Goal: Contribute content: Contribute content

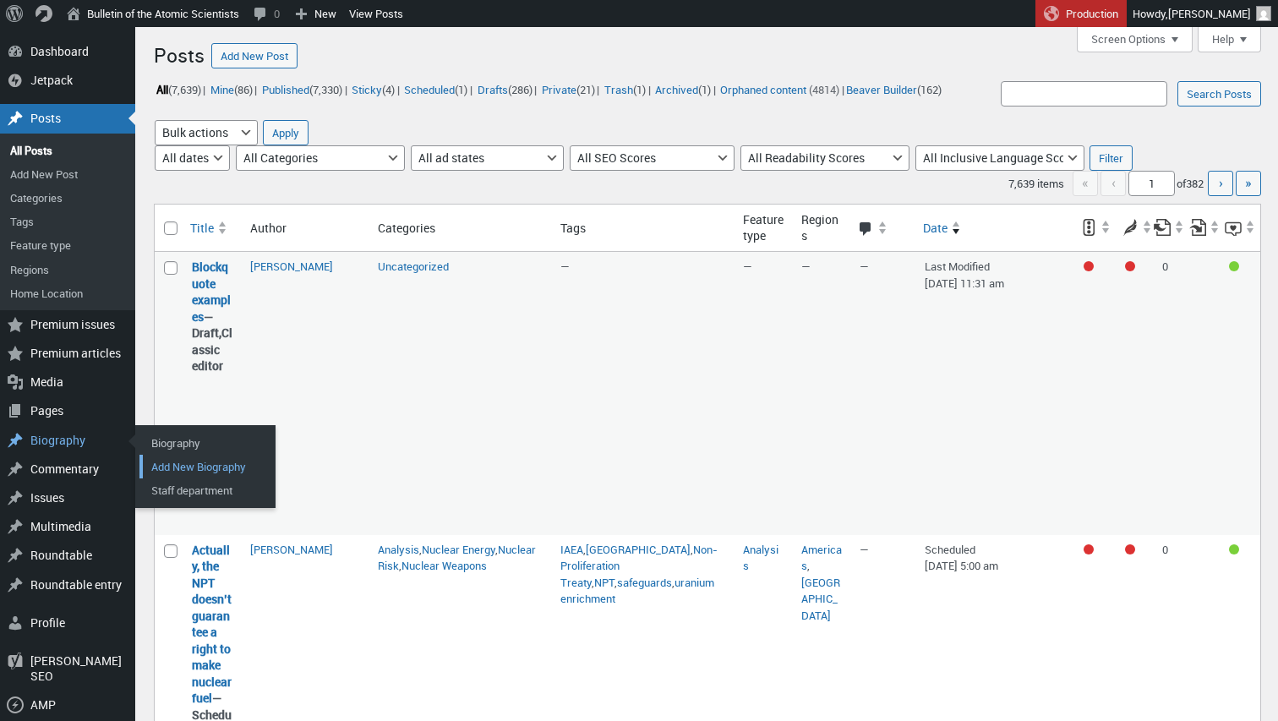
click at [162, 465] on link "Add New Biography" at bounding box center [206, 467] width 135 height 24
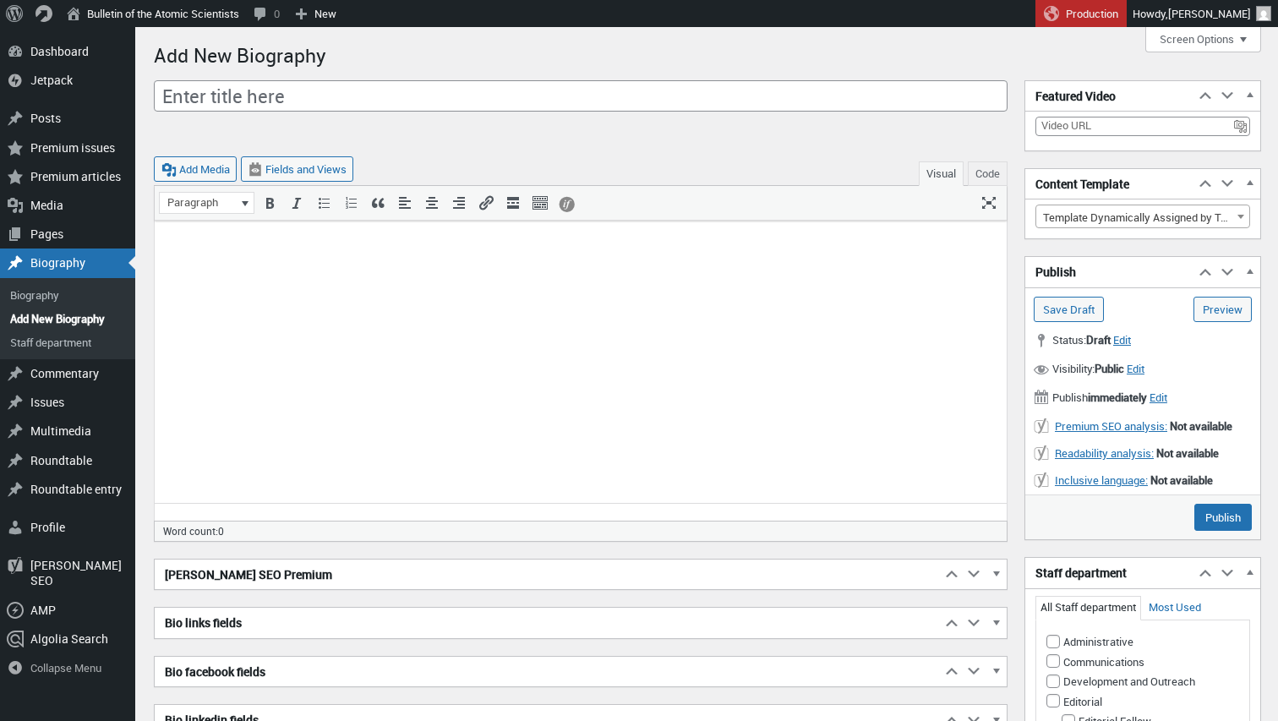
scroll to position [12, 0]
click at [531, 276] on html at bounding box center [581, 249] width 852 height 56
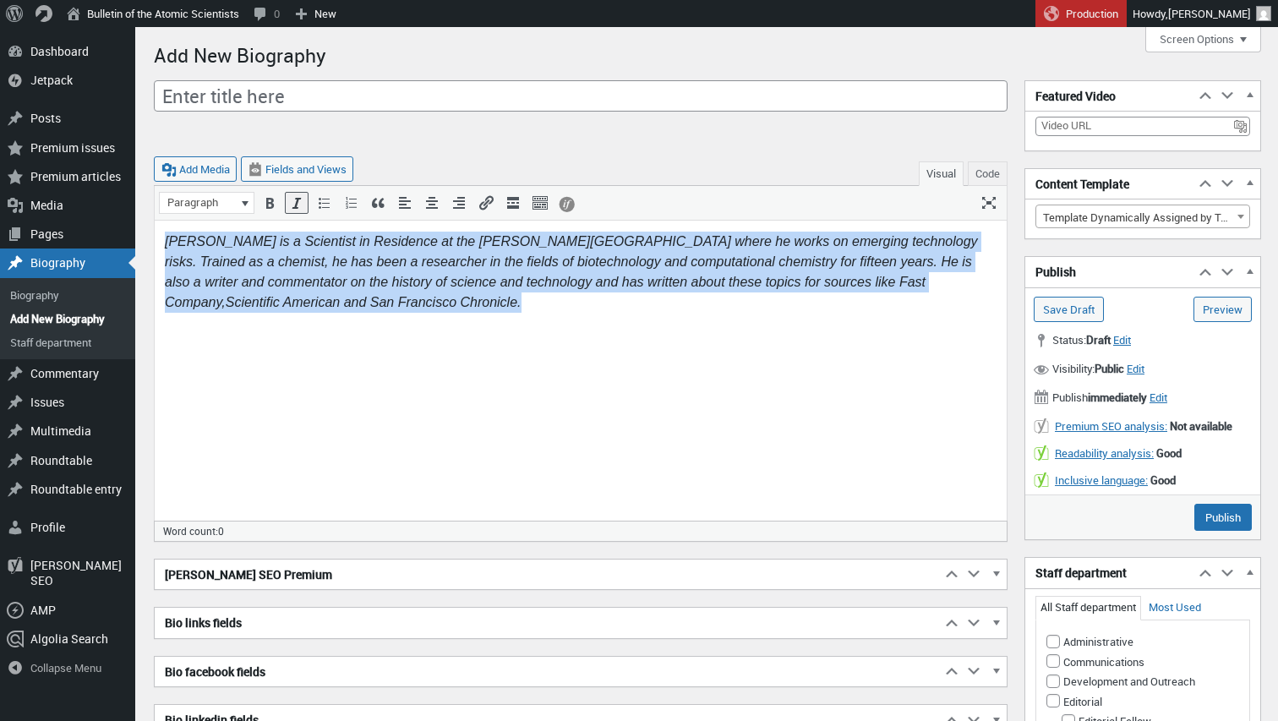
drag, startPoint x: 414, startPoint y: 296, endPoint x: 177, endPoint y: 221, distance: 248.2
click at [177, 221] on html "Ash Jogalekar is a Scientist in Residence at the Oppenheimer Project where he w…" at bounding box center [581, 272] width 852 height 103
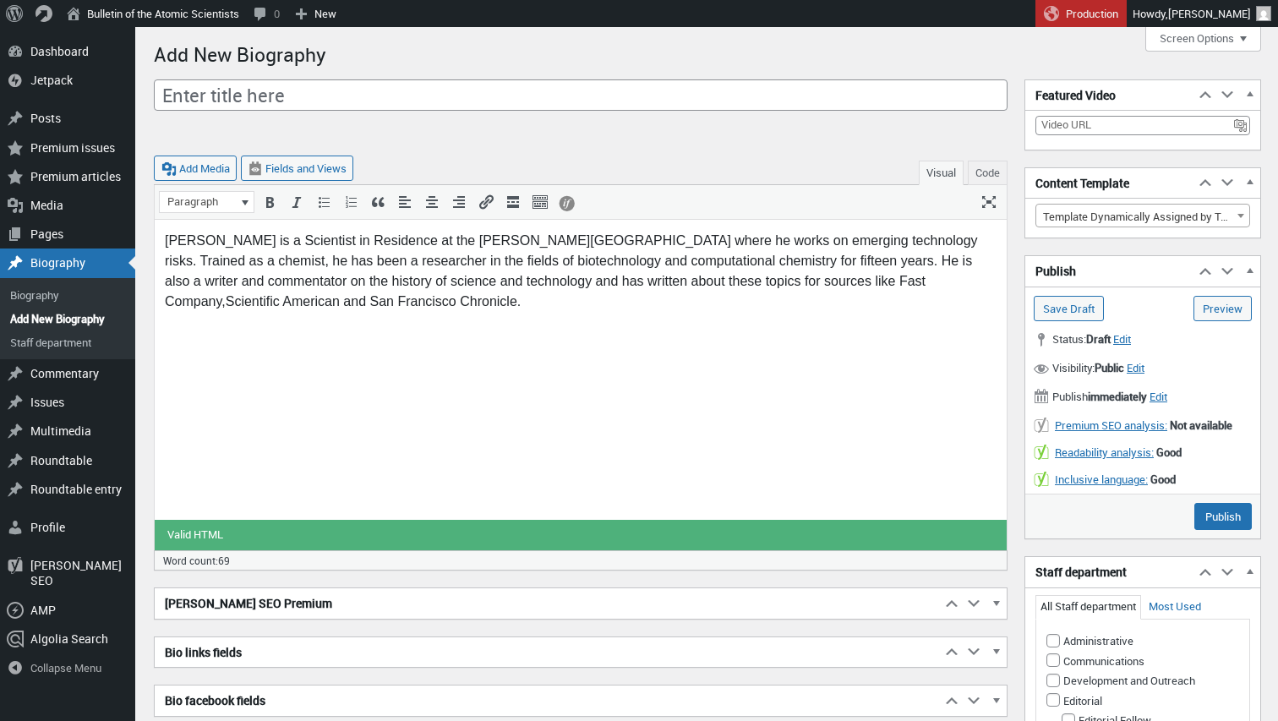
click at [546, 323] on html "Ash Jogalekar is a Scientist in Residence at the Oppenheimer Project where he w…" at bounding box center [581, 271] width 852 height 103
click at [701, 257] on div "Ash Jogalekar is a Scientist in Residence at the Oppenheimer Project where he w…" at bounding box center [580, 271] width 831 height 81
drag, startPoint x: 789, startPoint y: 281, endPoint x: 902, endPoint y: 285, distance: 113.3
click at [902, 285] on div "Ash Jogalekar is a Scientist in Residence at the Oppenheimer Project where he w…" at bounding box center [580, 271] width 831 height 81
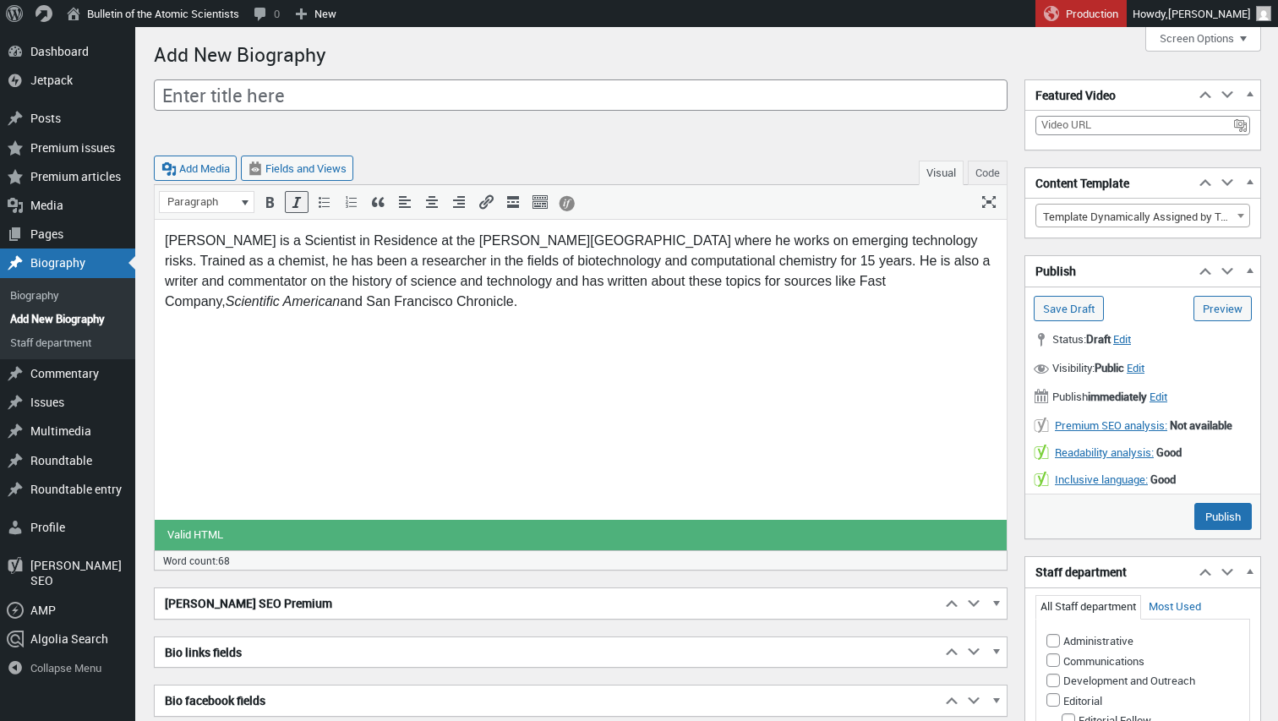
click at [934, 279] on div "Ash Jogalekar is a Scientist in Residence at the Oppenheimer Project where he w…" at bounding box center [580, 271] width 831 height 81
drag, startPoint x: 957, startPoint y: 283, endPoint x: 283, endPoint y: 296, distance: 674.4
click at [283, 296] on div "Ash Jogalekar is a Scientist in Residence at the Oppenheimer Project where he w…" at bounding box center [580, 271] width 831 height 81
click at [549, 323] on html "Ash Jogalekar is a Scientist in Residence at the Oppenheimer Project where he w…" at bounding box center [581, 271] width 852 height 103
drag, startPoint x: 249, startPoint y: 241, endPoint x: 158, endPoint y: 237, distance: 91.3
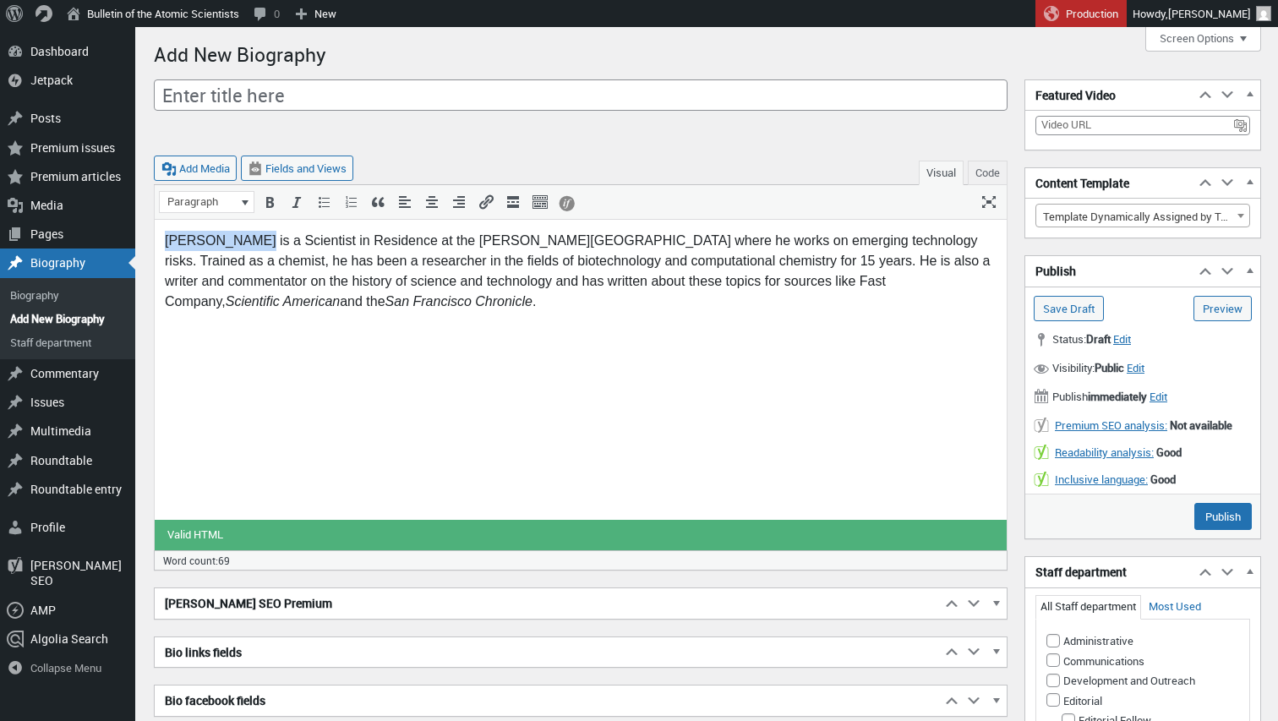
click at [158, 237] on html "Ash Jogalekar is a Scientist in Residence at the Oppenheimer Project where he w…" at bounding box center [581, 271] width 852 height 103
copy div "Ash Jogalekar"
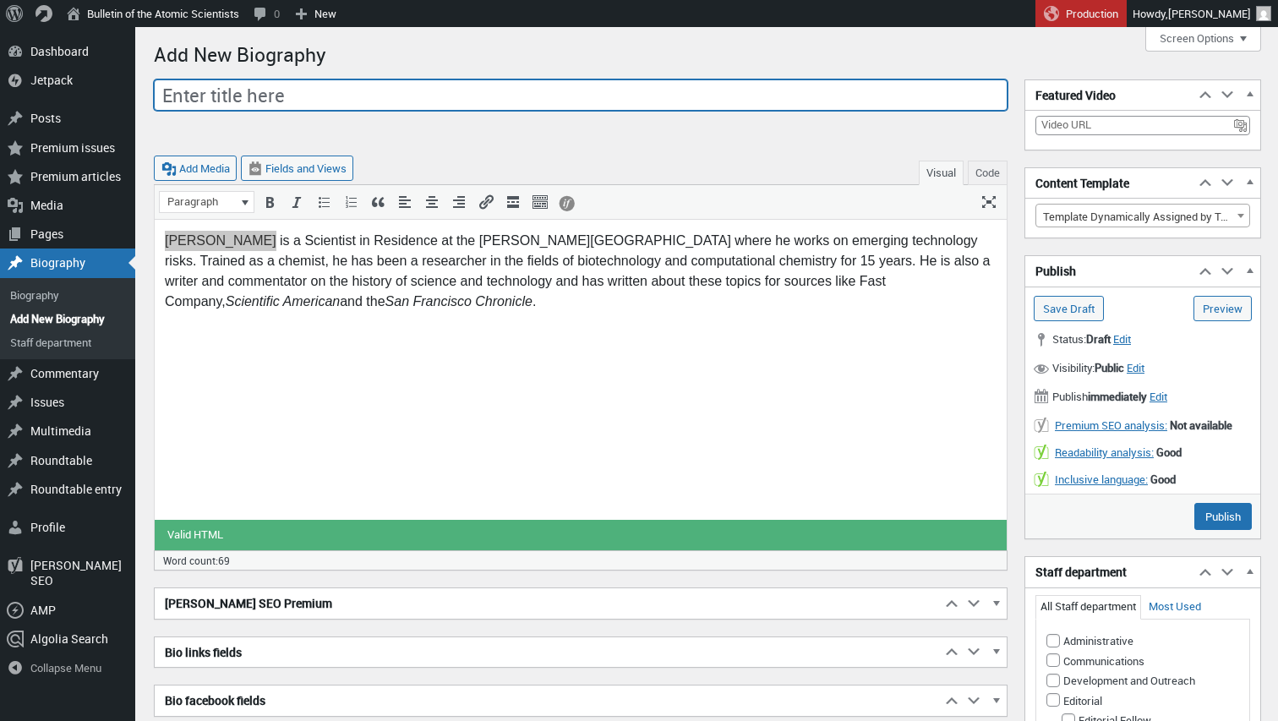
click at [269, 90] on input "Enter title here" at bounding box center [580, 95] width 853 height 32
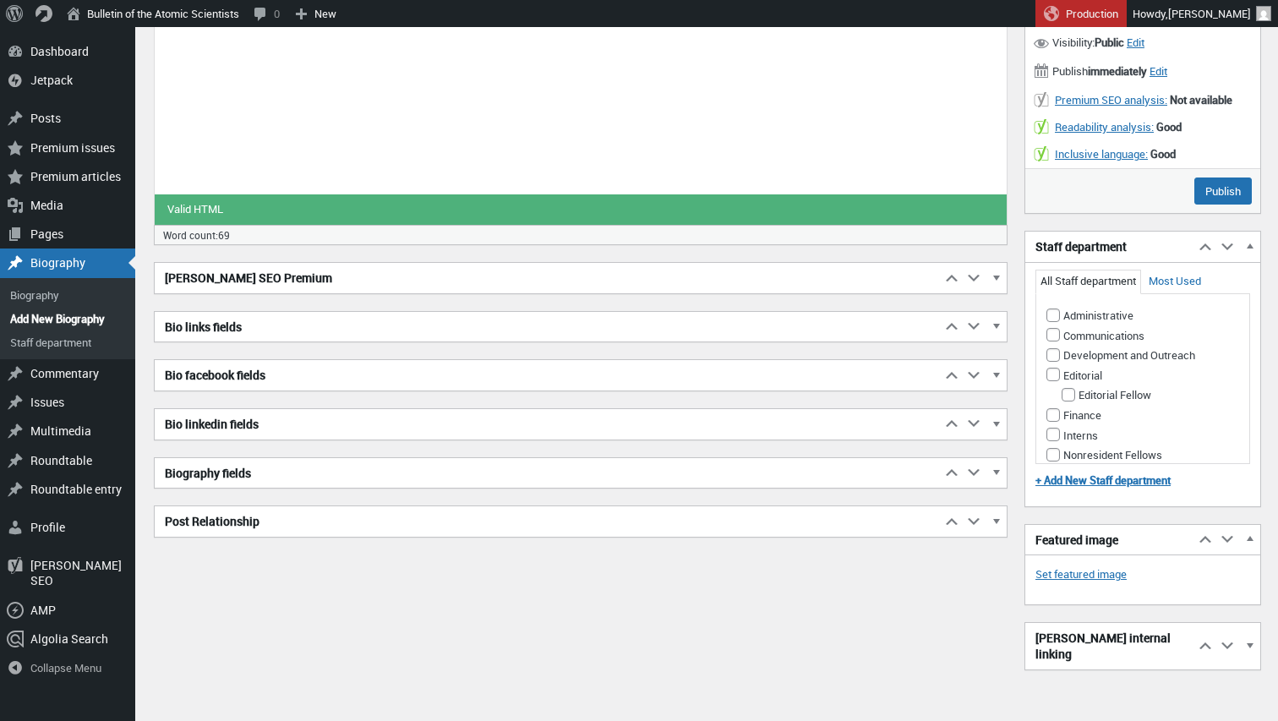
scroll to position [325, 0]
type input "Ash Jogalekar"
click at [994, 470] on span "button" at bounding box center [995, 475] width 17 height 15
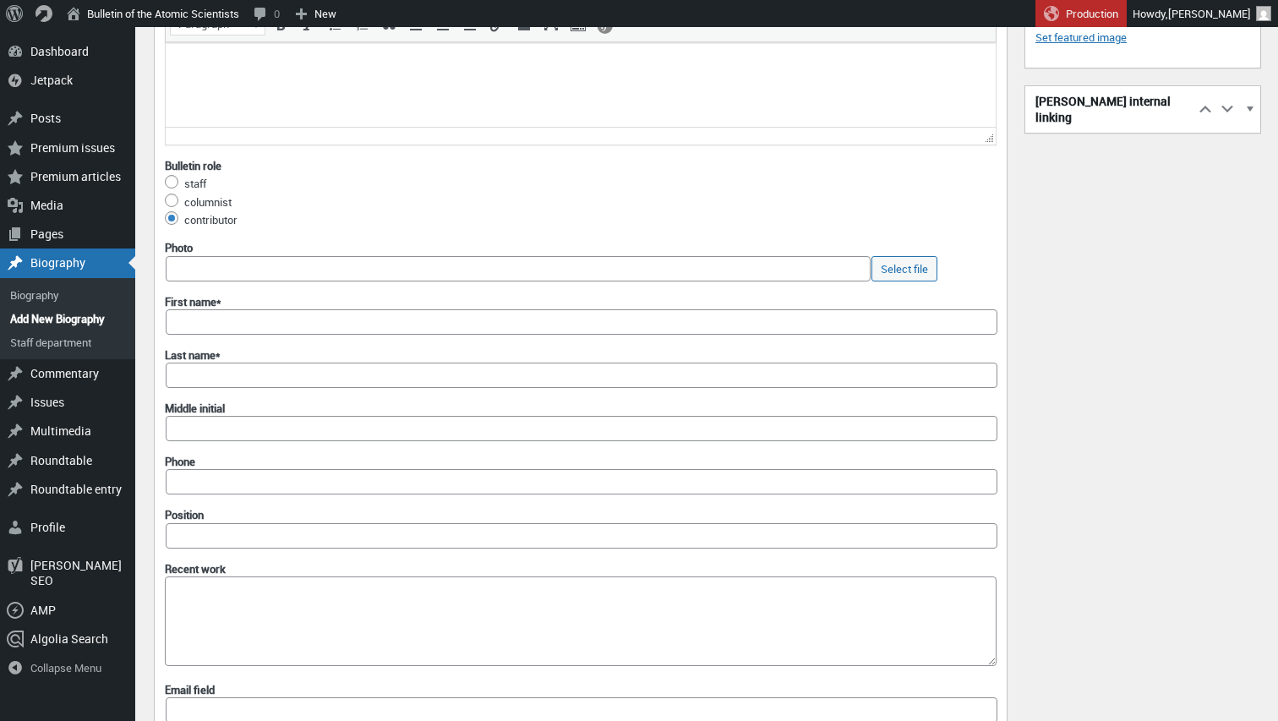
scroll to position [874, 0]
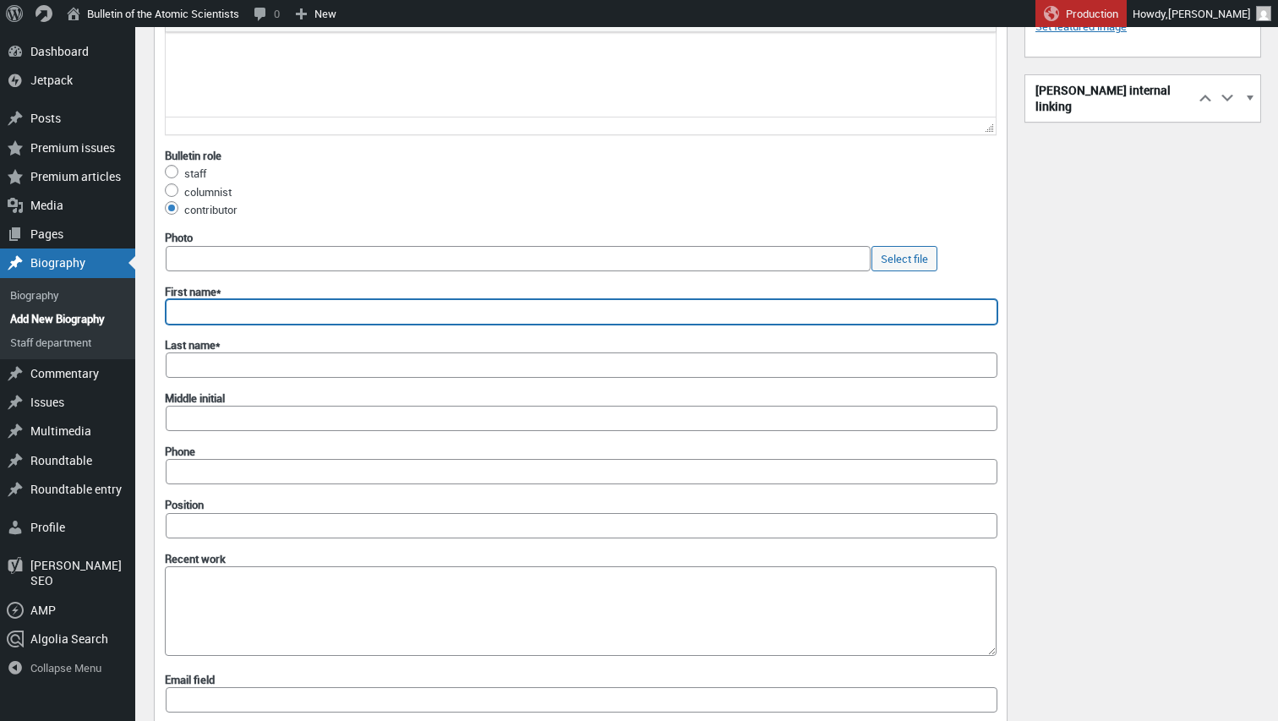
paste input "Ash Jogalekar"
click at [210, 305] on input "Ash Jogalekar" at bounding box center [581, 311] width 831 height 25
type input "Ash"
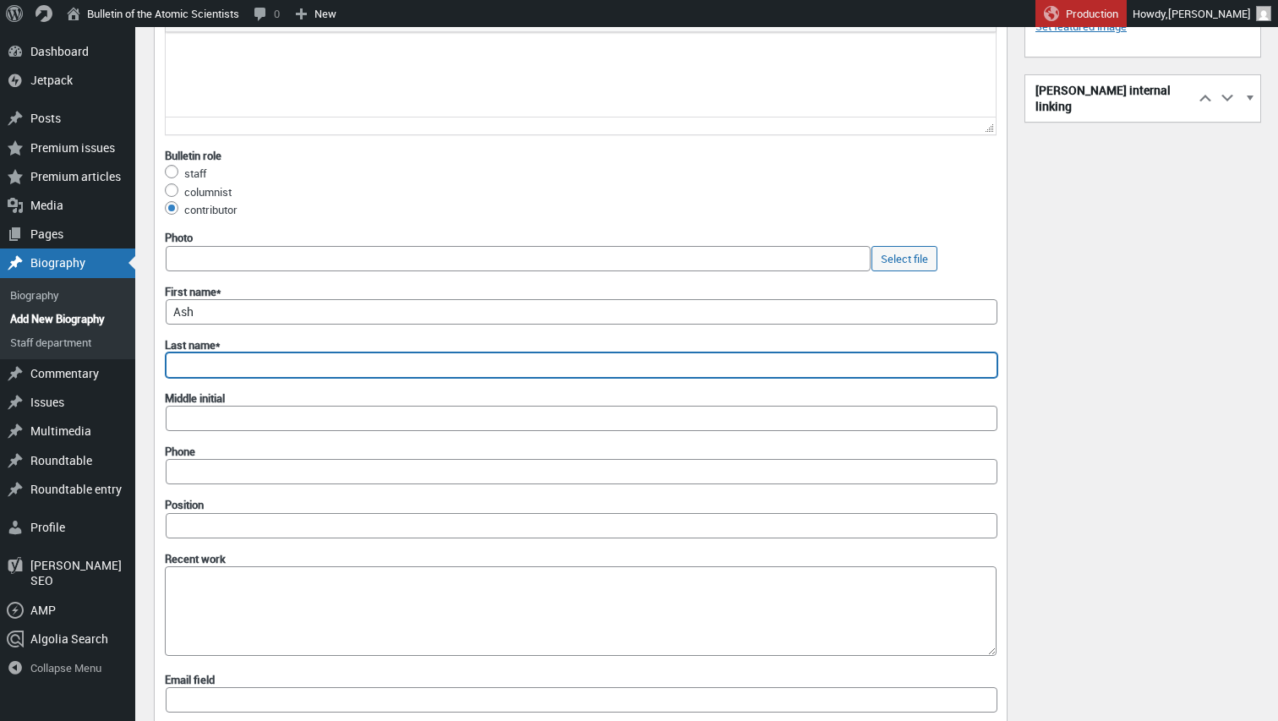
paste input "Jogalekar"
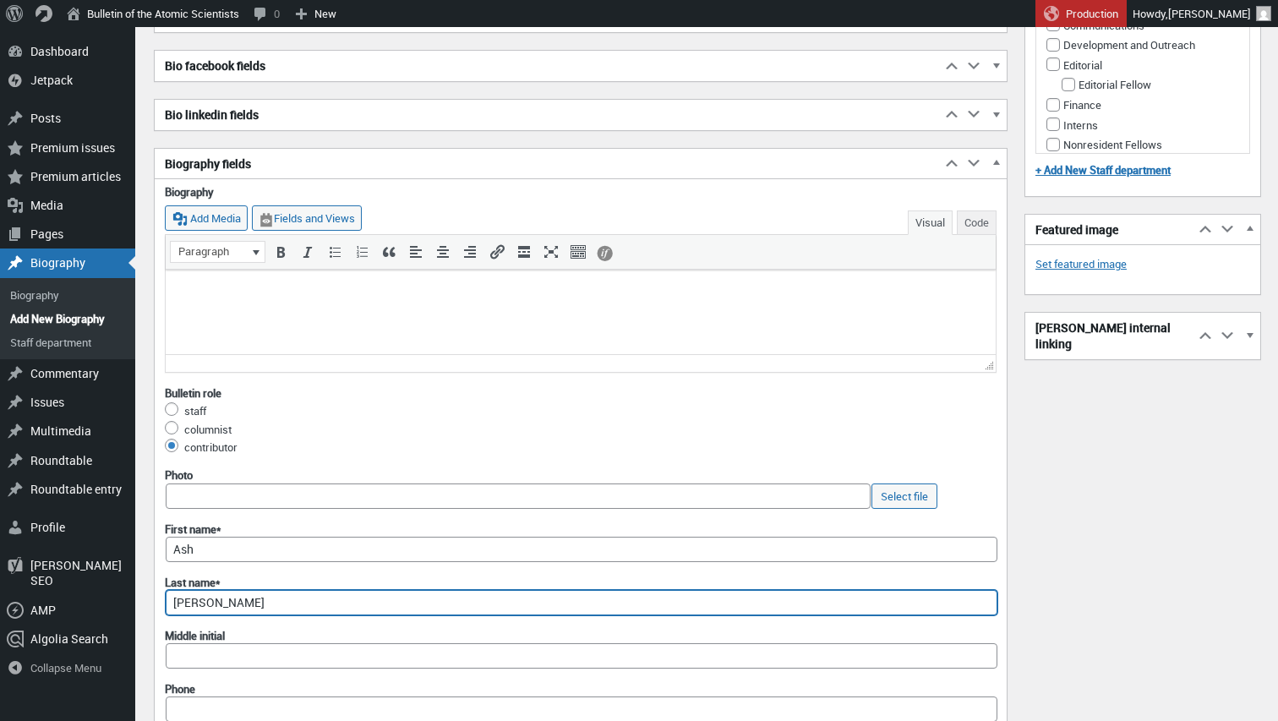
scroll to position [637, 0]
type input "Jogalekar"
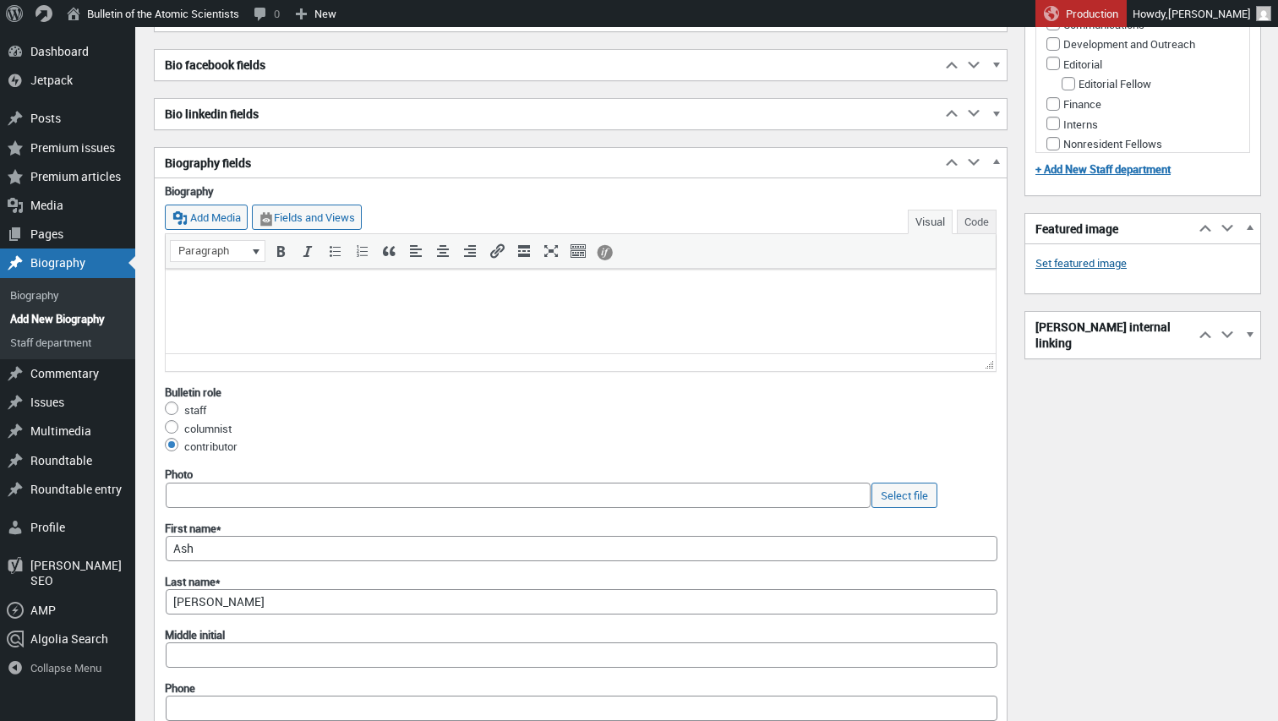
click at [1106, 264] on link "Set featured image" at bounding box center [1080, 263] width 91 height 17
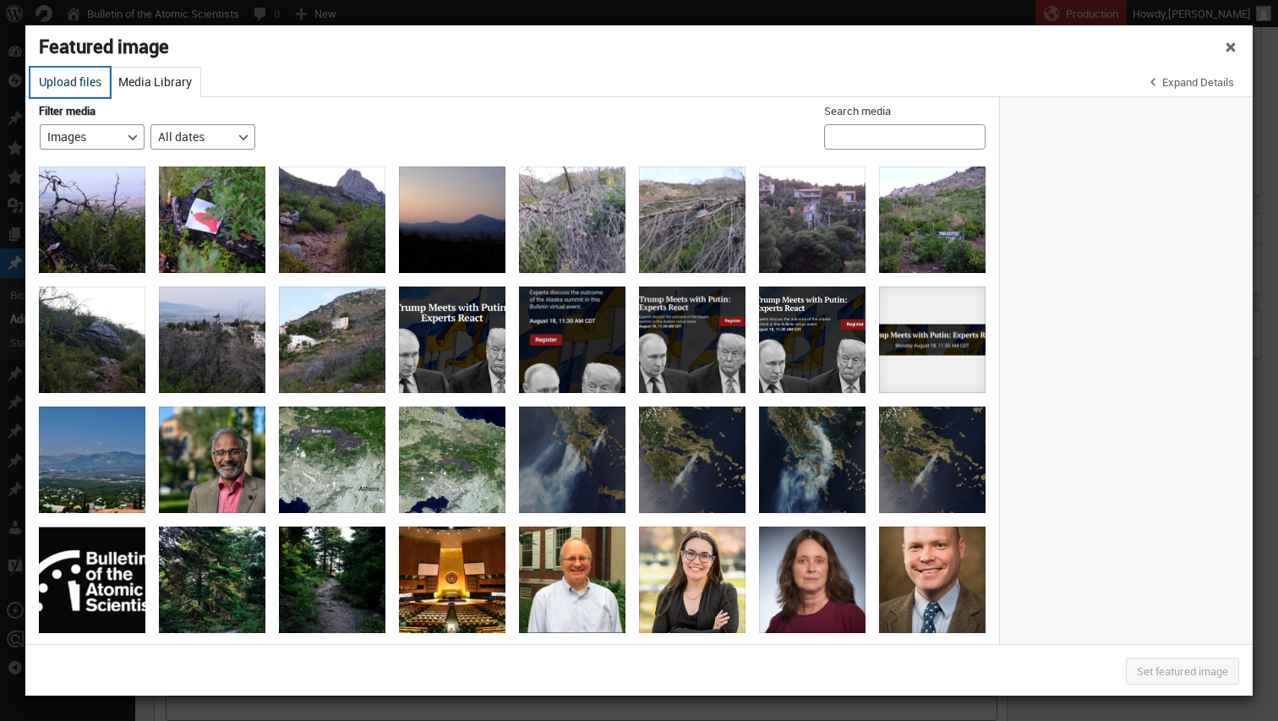
click at [58, 70] on button "Upload files" at bounding box center [69, 83] width 79 height 30
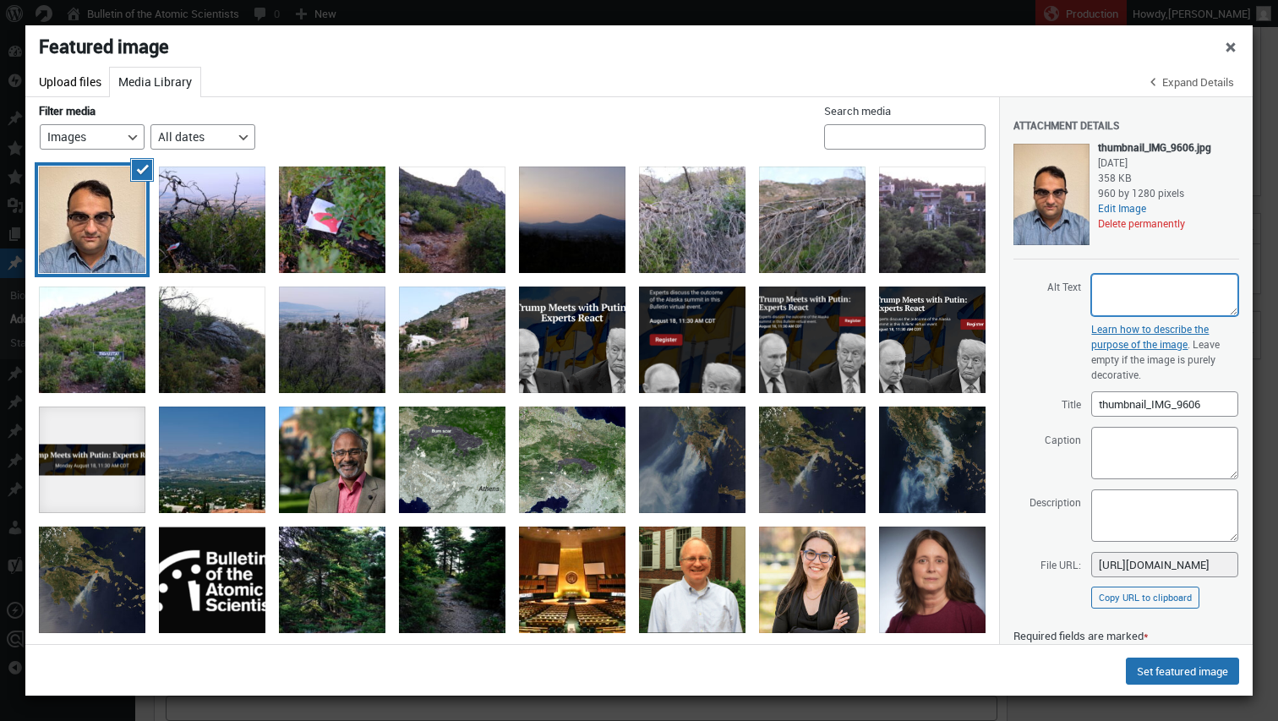
click at [1129, 289] on textarea "Alt Text" at bounding box center [1164, 295] width 147 height 42
paste textarea "Jogalekar"
drag, startPoint x: 1224, startPoint y: 287, endPoint x: 1086, endPoint y: 277, distance: 138.9
click at [1086, 277] on span "Alt Text Ash Jogalekar headshot" at bounding box center [1126, 295] width 226 height 44
type textarea "Ash Jogalekar headshot"
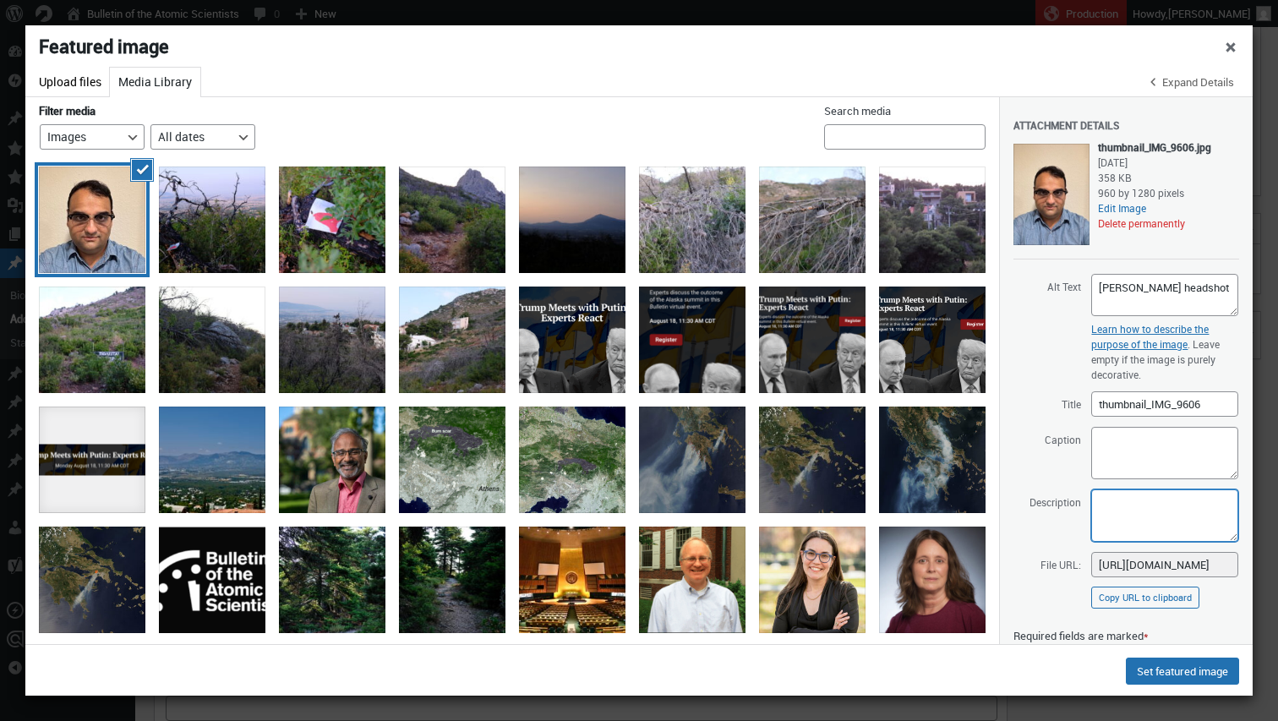
click at [1111, 500] on textarea "Description" at bounding box center [1164, 515] width 147 height 52
paste textarea "Ash Jogalekar headshot"
type textarea "Ash Jogalekar headshot"
click at [1192, 664] on button "Set featured image" at bounding box center [1181, 670] width 113 height 27
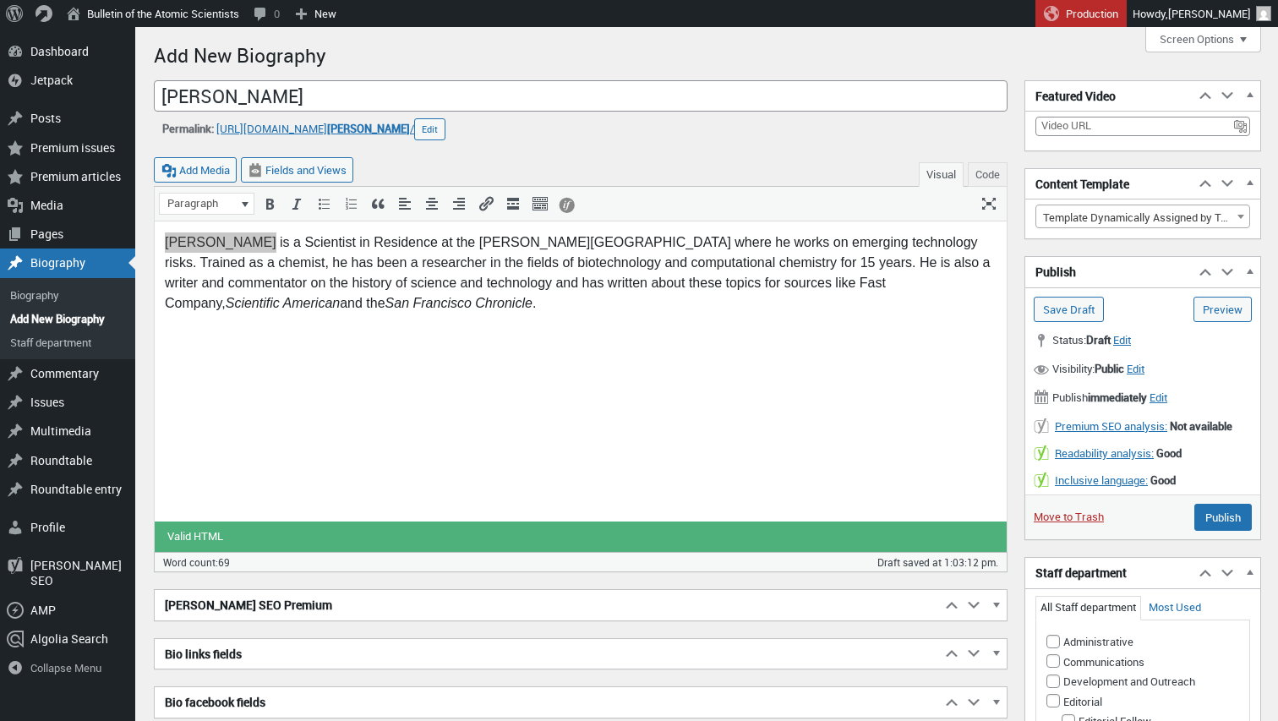
scroll to position [0, 0]
drag, startPoint x: 430, startPoint y: 242, endPoint x: 585, endPoint y: 242, distance: 154.6
click at [585, 242] on div "Ash Jogalekar is a Scientist in Residence at the Oppenheimer Project where he w…" at bounding box center [580, 272] width 831 height 81
copy div "the Oppenheimer Project"
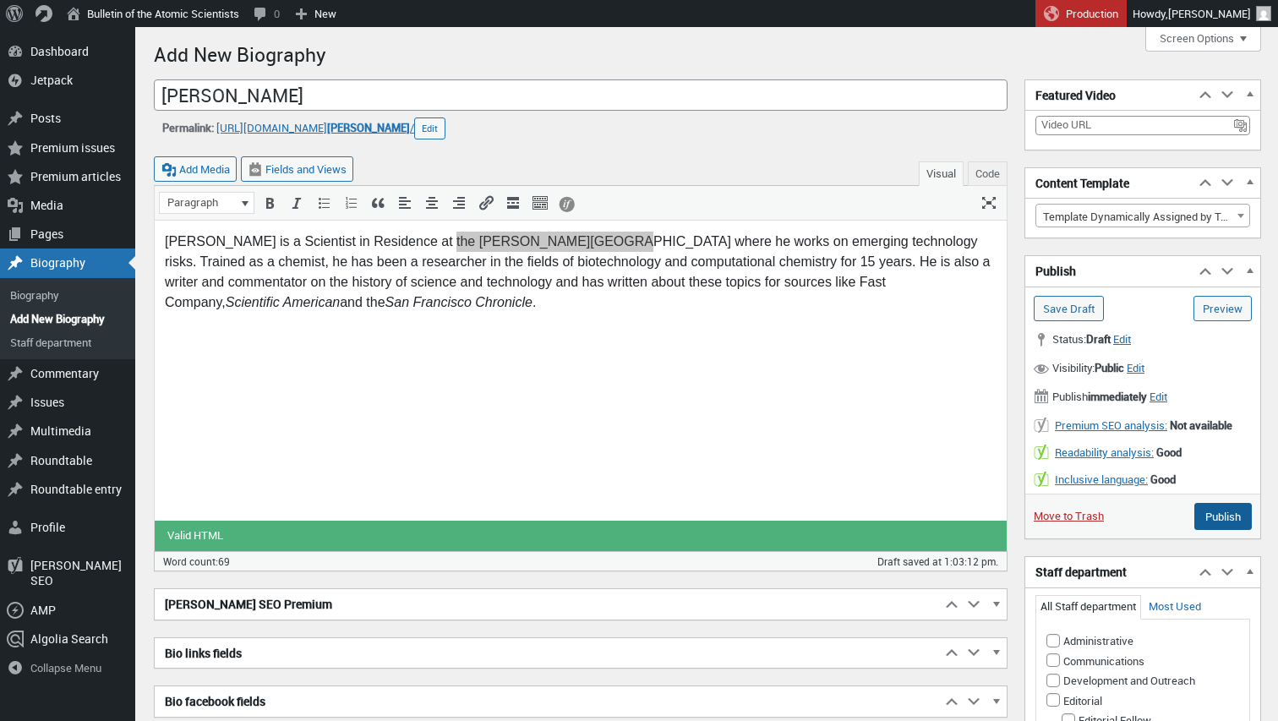
click at [1221, 520] on input "Publish" at bounding box center [1222, 516] width 57 height 27
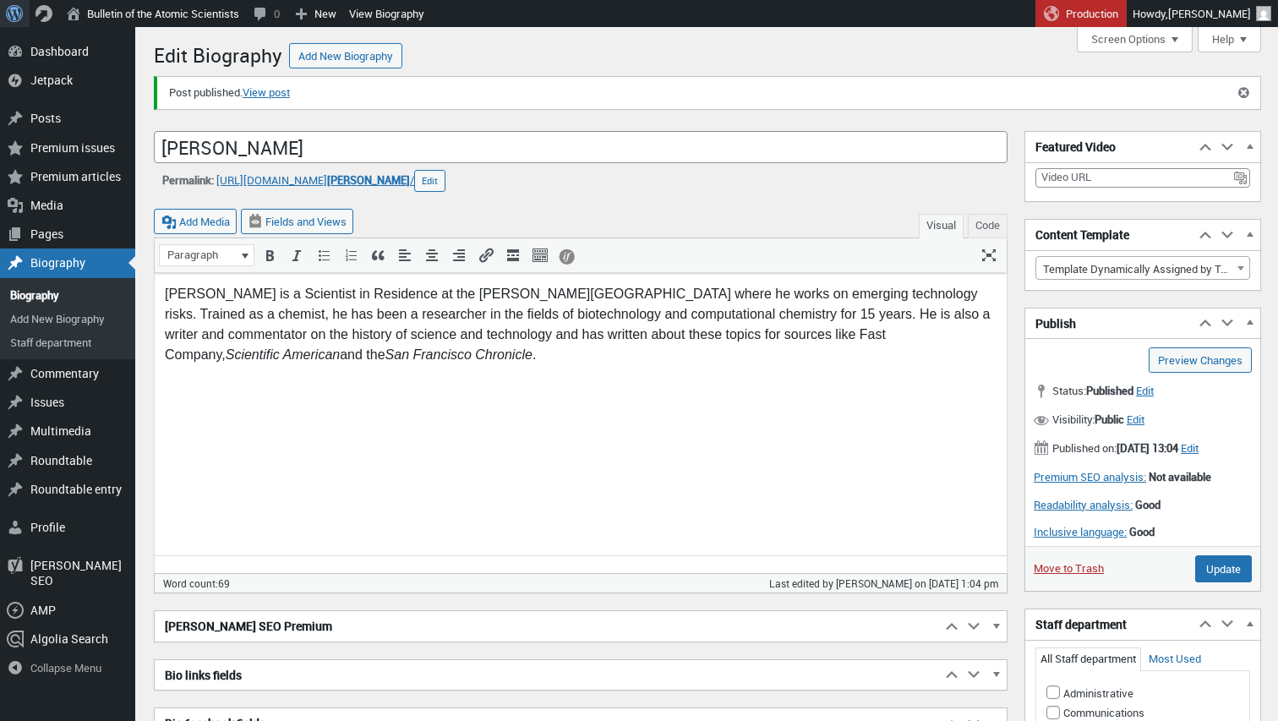
scroll to position [12, 0]
click at [390, 175] on span "ash-jogalekar" at bounding box center [368, 179] width 83 height 15
